Goal: Task Accomplishment & Management: Use online tool/utility

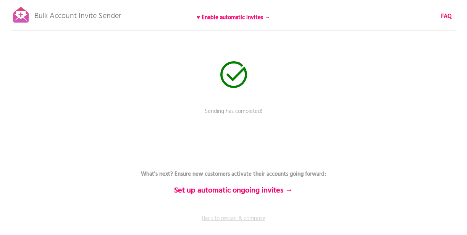
click at [244, 216] on link "Back to rescan & compose" at bounding box center [233, 223] width 229 height 19
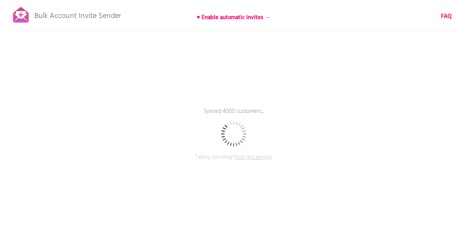
click at [249, 156] on span "Skip rescanning" at bounding box center [253, 156] width 37 height 9
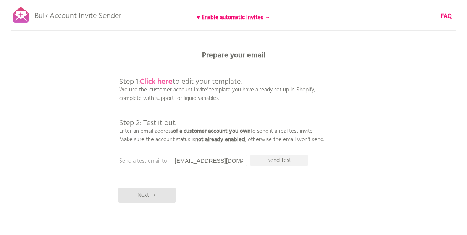
click at [166, 84] on b "Click here" at bounding box center [156, 82] width 33 height 12
drag, startPoint x: 174, startPoint y: 160, endPoint x: 229, endPoint y: 160, distance: 55.0
click at [230, 160] on input "[EMAIL_ADDRESS][DOMAIN_NAME]" at bounding box center [209, 159] width 76 height 11
click at [236, 163] on input "[EMAIL_ADDRESS][DOMAIN_NAME]" at bounding box center [209, 159] width 76 height 11
drag, startPoint x: 236, startPoint y: 163, endPoint x: 170, endPoint y: 163, distance: 66.1
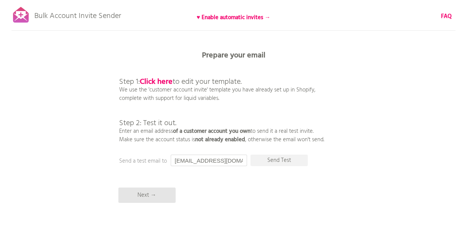
click at [171, 163] on input "[EMAIL_ADDRESS][DOMAIN_NAME]" at bounding box center [209, 159] width 76 height 11
type input "kou.kayo@relation2012.com"
click at [267, 165] on p "Send Test" at bounding box center [279, 159] width 57 height 11
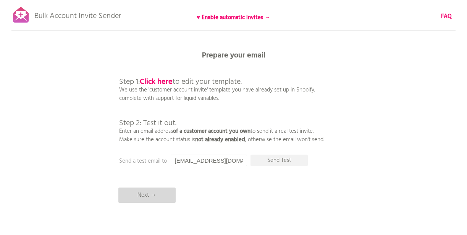
click at [163, 194] on p "Next →" at bounding box center [146, 194] width 57 height 15
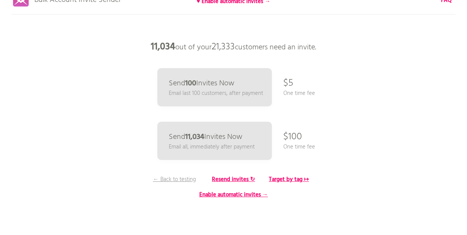
scroll to position [16, 0]
click at [290, 177] on b "Target by tag ↦" at bounding box center [289, 178] width 40 height 9
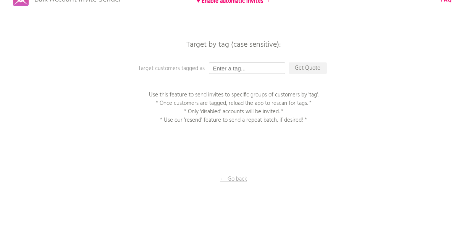
click at [251, 70] on input "text" at bounding box center [247, 67] width 76 height 11
type input "2509_bulk"
click at [323, 73] on p "Get Quote" at bounding box center [308, 67] width 38 height 11
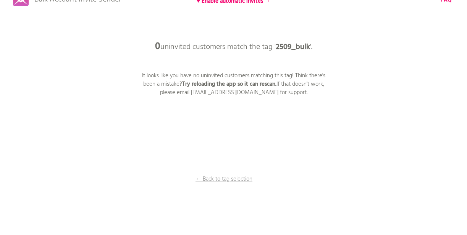
scroll to position [0, 0]
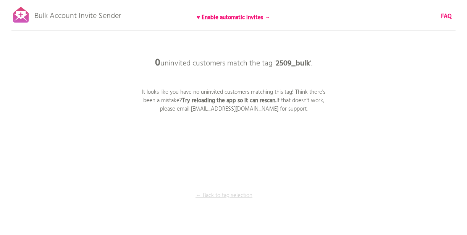
click at [224, 199] on p "← Back to tag selection" at bounding box center [224, 195] width 57 height 8
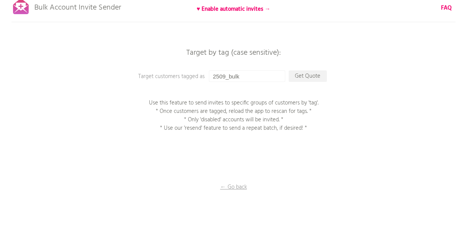
scroll to position [16, 0]
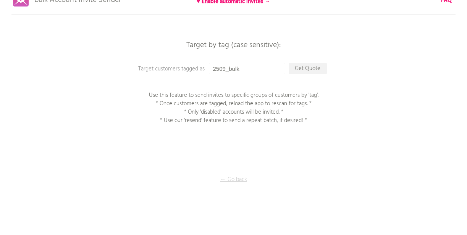
click at [230, 182] on p "← Go back" at bounding box center [234, 179] width 76 height 8
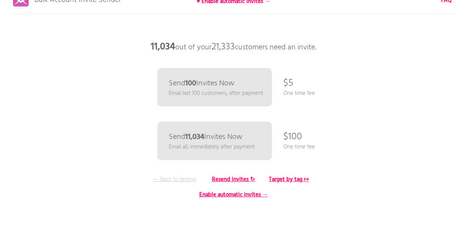
click at [184, 179] on p "← Back to testing" at bounding box center [174, 179] width 57 height 8
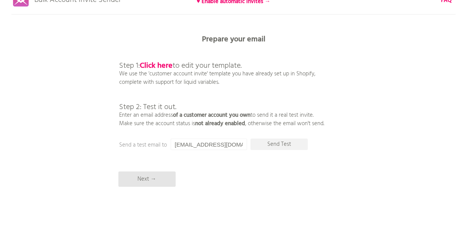
scroll to position [0, 0]
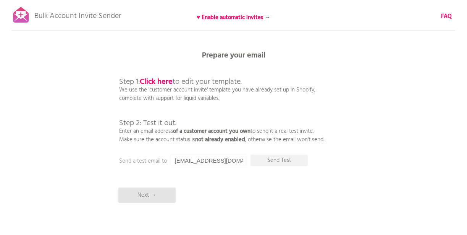
click at [60, 13] on p "Bulk Account Invite Sender" at bounding box center [77, 14] width 87 height 19
click at [26, 8] on div at bounding box center [20, 14] width 19 height 19
click at [25, 13] on div at bounding box center [20, 14] width 19 height 19
drag, startPoint x: 236, startPoint y: 160, endPoint x: 176, endPoint y: 160, distance: 60.0
click at [176, 160] on input "[EMAIL_ADDRESS][DOMAIN_NAME]" at bounding box center [209, 159] width 76 height 11
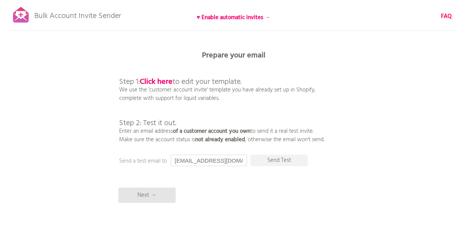
type input "j"
click at [153, 199] on p "Next →" at bounding box center [146, 194] width 57 height 15
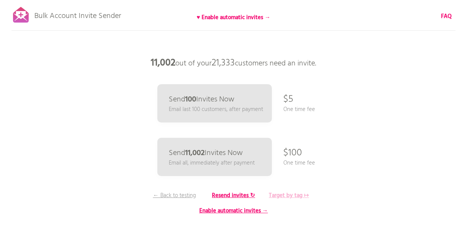
click at [278, 193] on b "Target by tag ↦" at bounding box center [289, 195] width 40 height 9
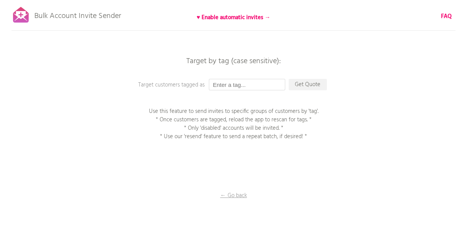
click at [266, 84] on input "text" at bounding box center [247, 84] width 76 height 11
paste input "2509_bulk"
type input "2509_bulk"
click at [306, 89] on p "Get Quote" at bounding box center [308, 84] width 38 height 11
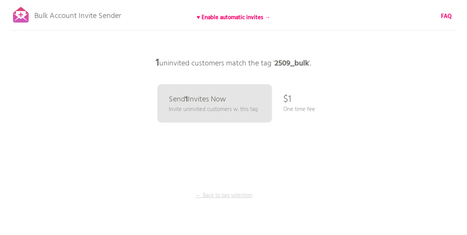
click at [229, 199] on p "← Back to tag selection" at bounding box center [224, 195] width 57 height 8
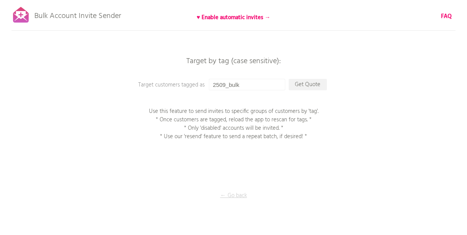
click at [234, 198] on p "← Go back" at bounding box center [234, 195] width 76 height 8
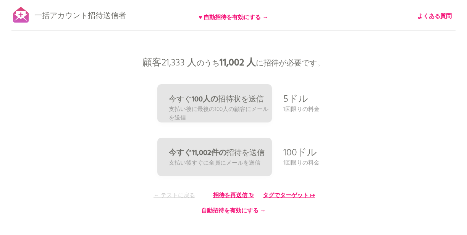
click at [185, 196] on font "← テストに戻る" at bounding box center [175, 195] width 42 height 9
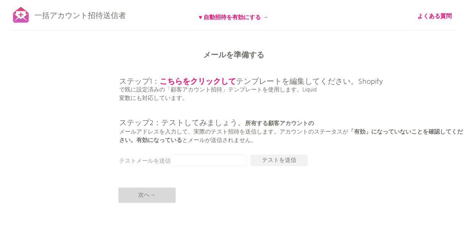
click at [148, 202] on p "次へ→" at bounding box center [146, 194] width 57 height 15
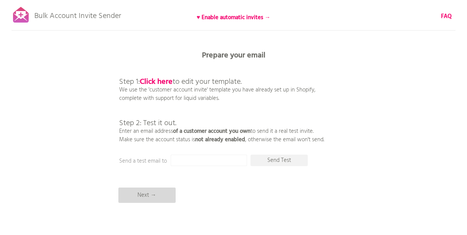
click at [150, 190] on p "Next →" at bounding box center [146, 194] width 57 height 15
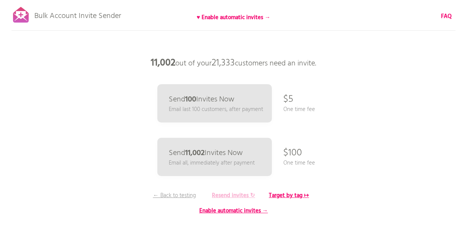
click at [234, 194] on b "Resend invites ↻" at bounding box center [233, 195] width 43 height 9
click at [235, 192] on b "Resend invites ↻" at bounding box center [233, 195] width 43 height 9
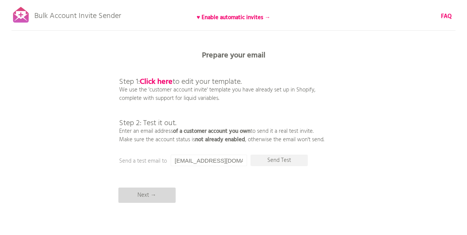
click at [154, 198] on p "Next →" at bounding box center [146, 194] width 57 height 15
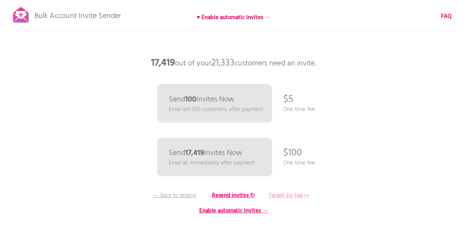
click at [291, 191] on b "Target by tag ↦" at bounding box center [289, 195] width 40 height 9
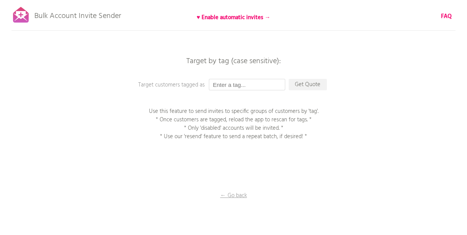
click at [248, 84] on input "text" at bounding box center [247, 84] width 76 height 11
paste input "This 'reset' will allow you to purchase another send to customers who still hav…"
type input "This 'reset' will allow you to purchase another send to customers who still hav…"
click at [242, 85] on input "text" at bounding box center [247, 84] width 76 height 11
paste input "2509_bulk"
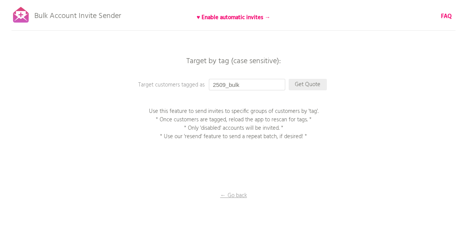
type input "2509_bulk"
click at [298, 85] on p "Get Quote" at bounding box center [308, 84] width 38 height 11
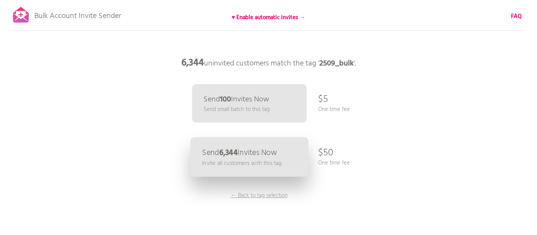
click at [255, 167] on p "Invite all customers with this tag" at bounding box center [241, 163] width 79 height 9
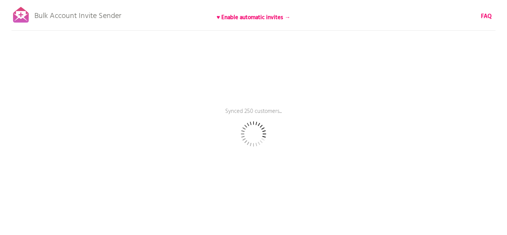
click at [491, 18] on div "Bulk Account Invite Sender ♥ Enable automatic invites → FAQ Synced 250 customer…" at bounding box center [253, 133] width 507 height 267
click at [490, 16] on b "FAQ" at bounding box center [486, 16] width 11 height 9
